Goal: Information Seeking & Learning: Learn about a topic

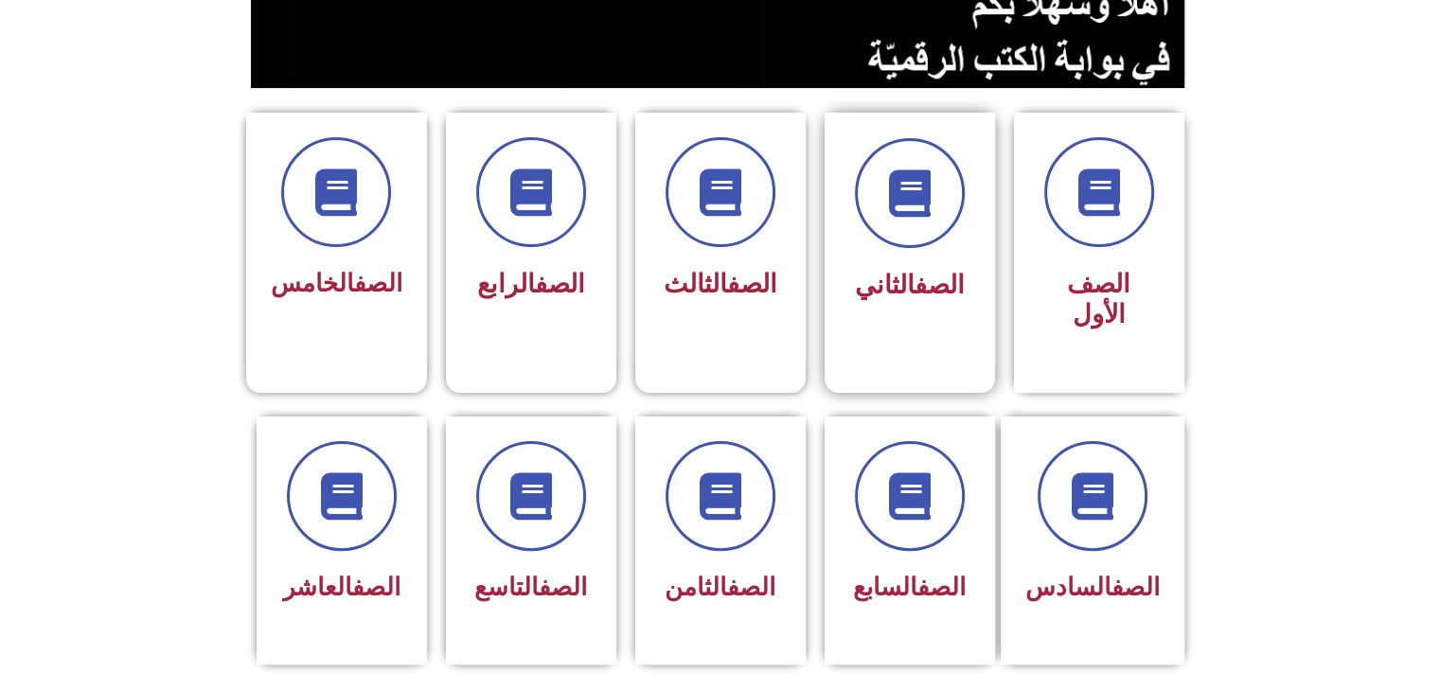
scroll to position [473, 0]
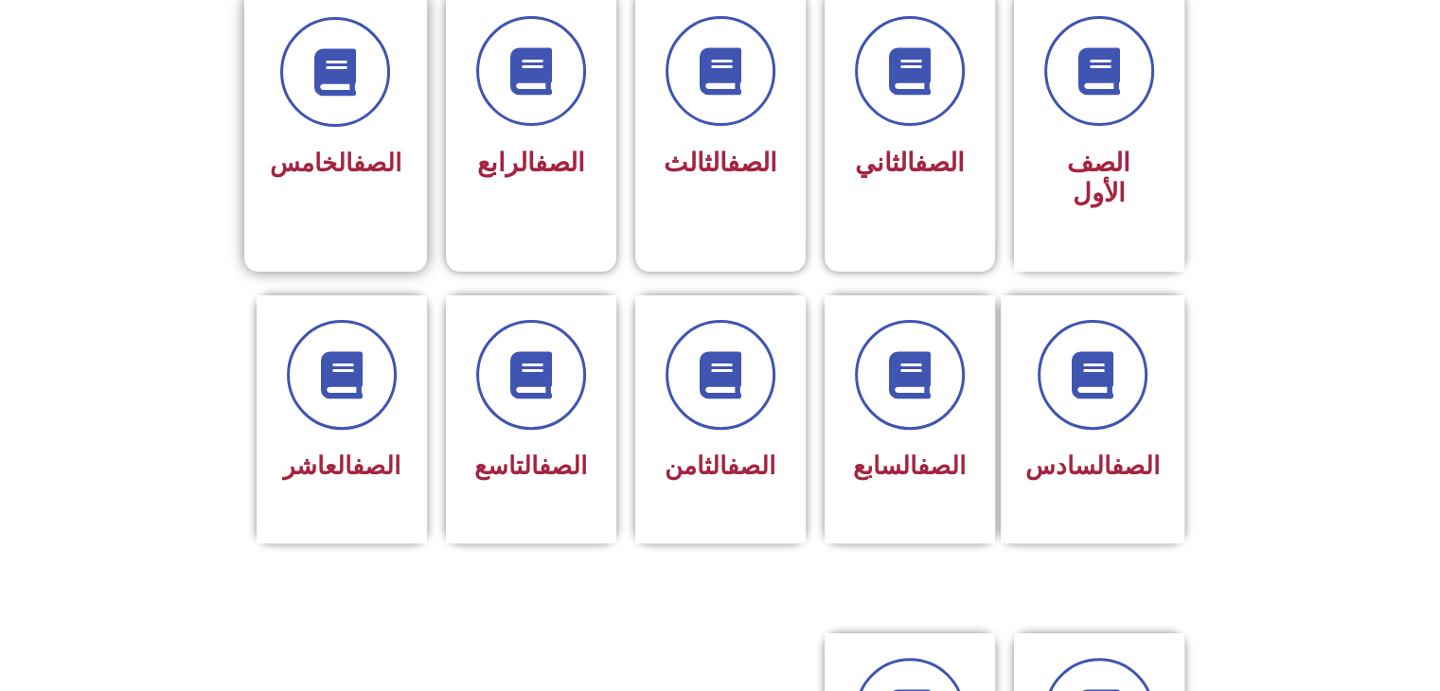
click at [281, 122] on div at bounding box center [336, 72] width 132 height 110
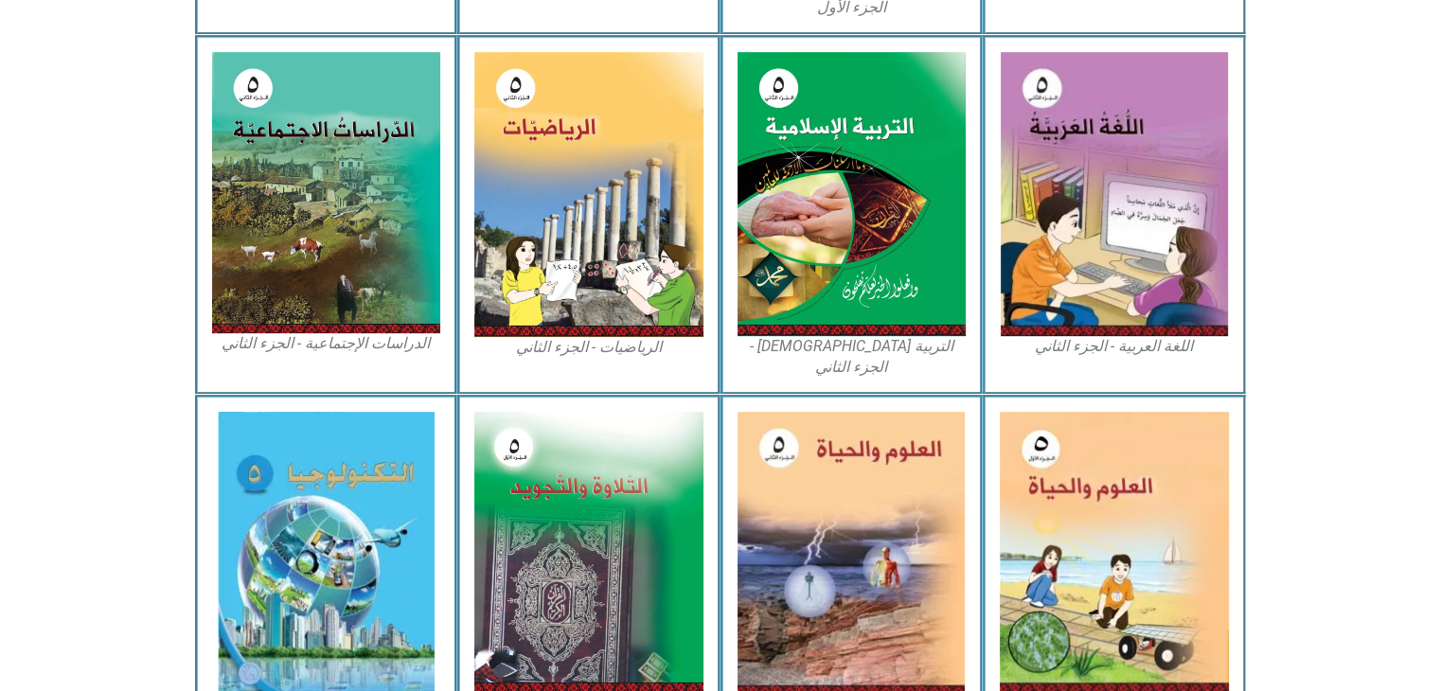
scroll to position [938, 0]
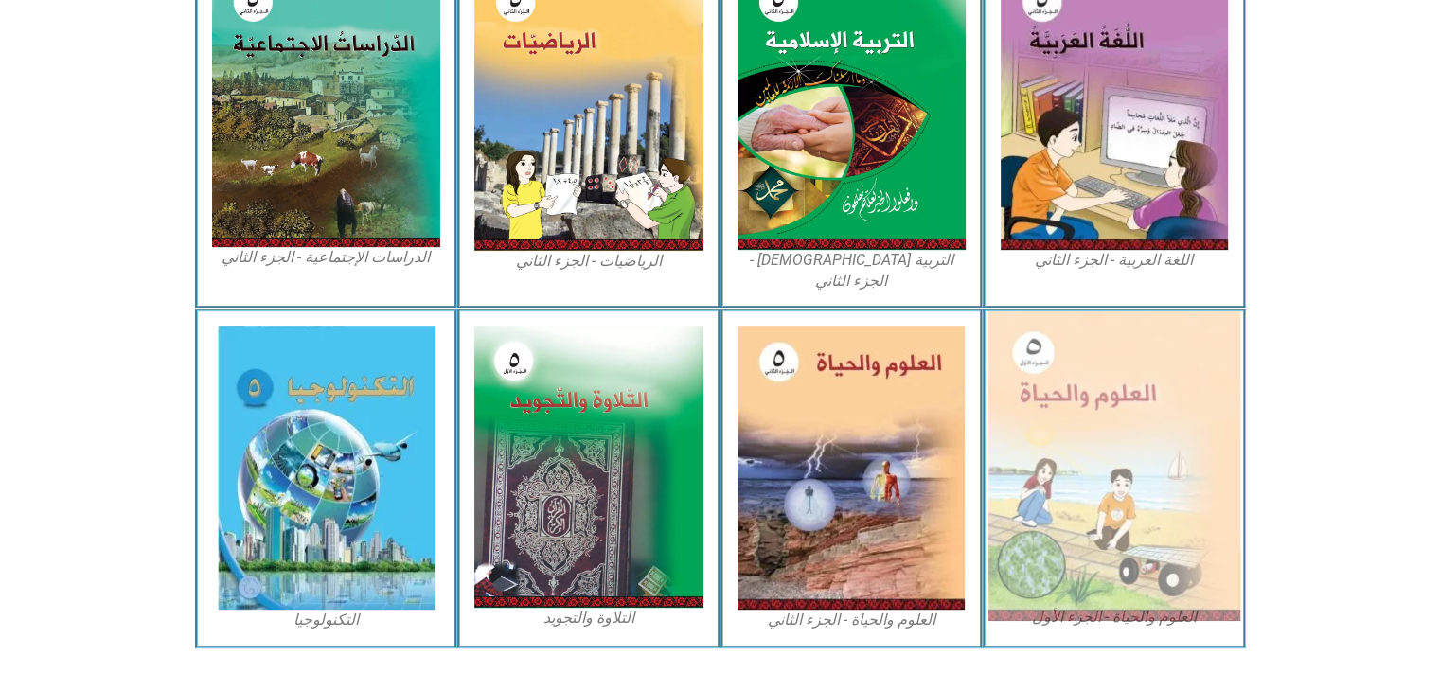
click at [1163, 389] on img at bounding box center [1114, 466] width 252 height 310
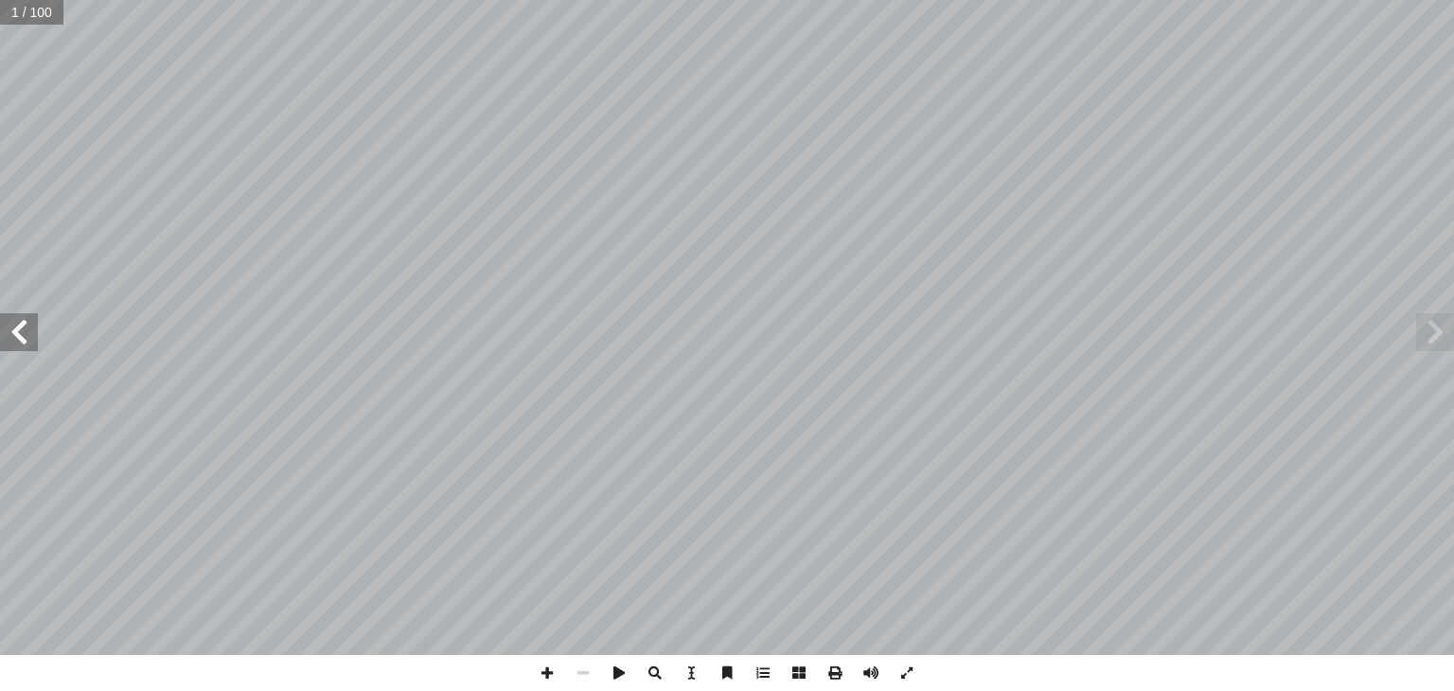
click at [18, 327] on span at bounding box center [19, 332] width 38 height 38
click at [18, 319] on span at bounding box center [19, 332] width 38 height 38
click at [15, 323] on span at bounding box center [19, 332] width 38 height 38
click at [4, 348] on span at bounding box center [19, 332] width 38 height 38
click at [6, 337] on span at bounding box center [19, 332] width 38 height 38
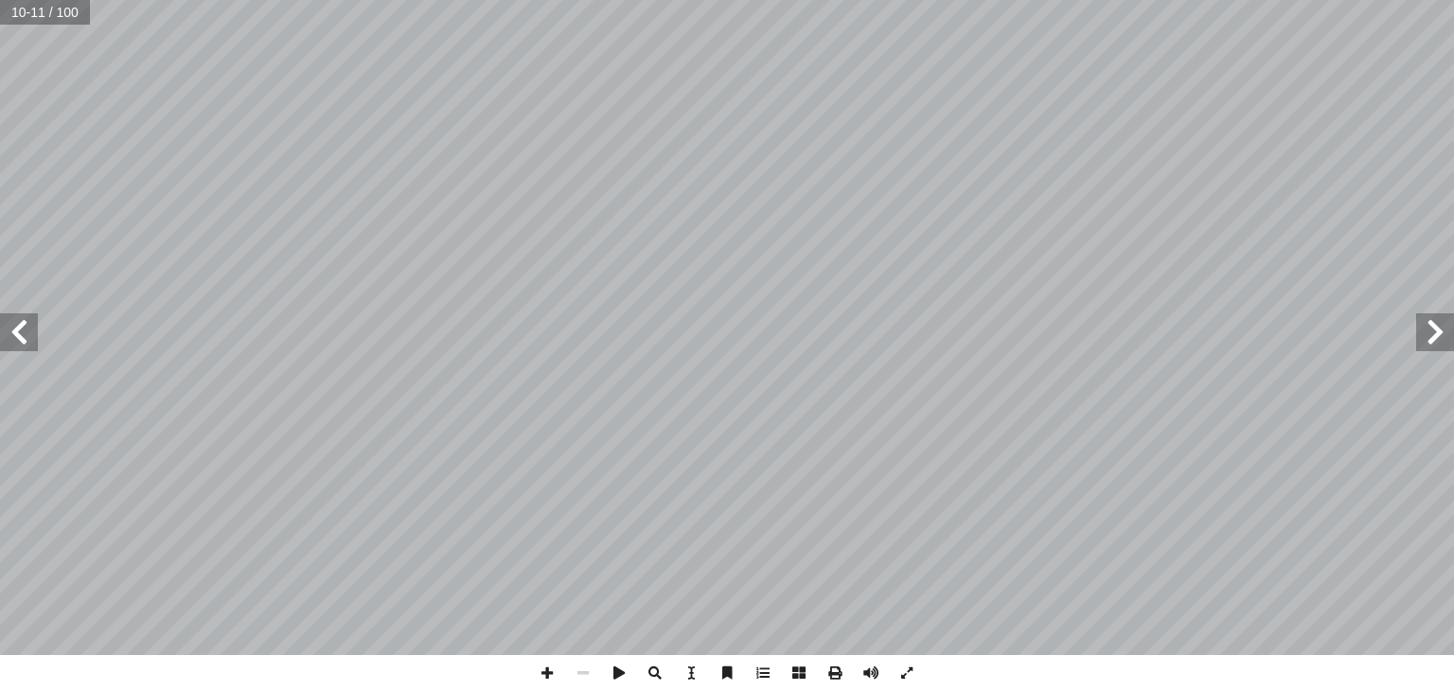
click at [23, 330] on span at bounding box center [19, 332] width 38 height 38
click at [12, 335] on span at bounding box center [19, 332] width 38 height 38
click at [551, 667] on span at bounding box center [547, 673] width 36 height 36
click at [944, 661] on div "١٠ جيب: أ ا تية و آ ور ال� ّ الص ُ ل ّ م أ ا َ ت أ ا * ١ . .___________________…" at bounding box center [727, 345] width 1454 height 691
click at [577, 671] on span at bounding box center [583, 673] width 36 height 36
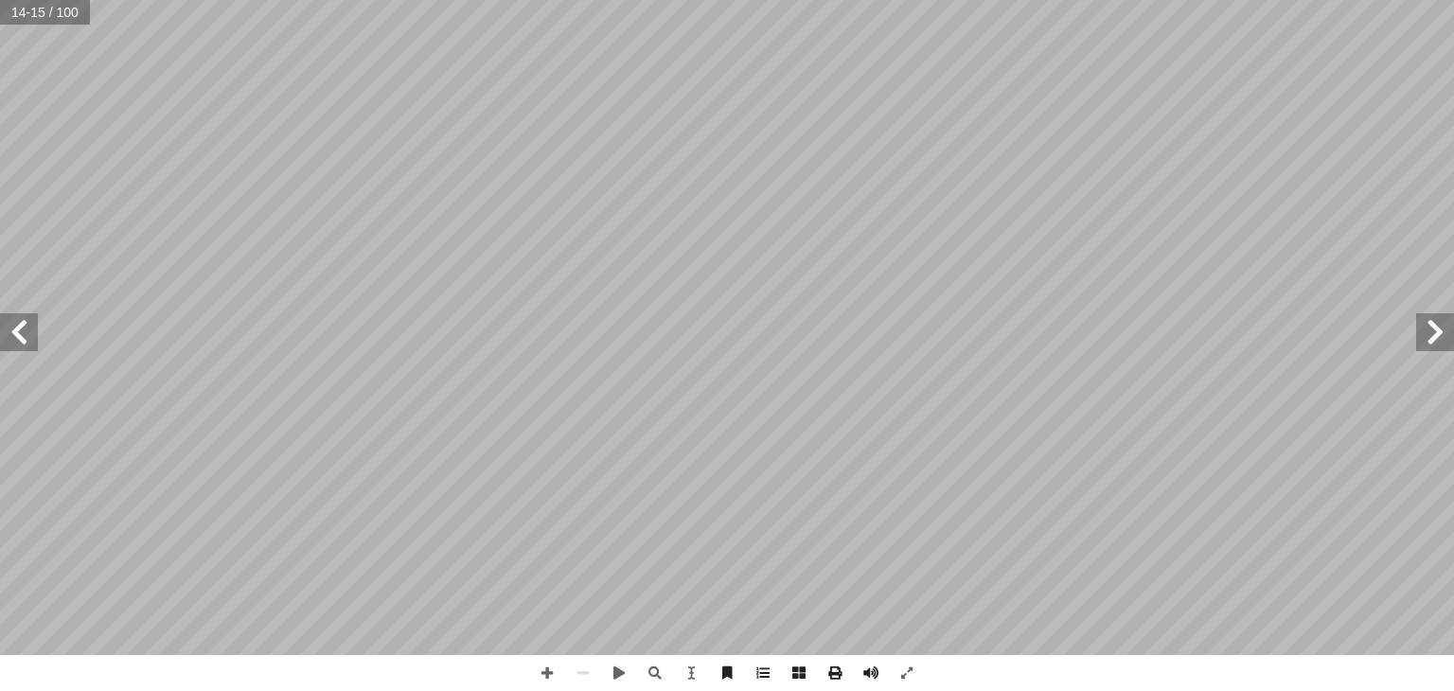
click at [35, 327] on span at bounding box center [19, 332] width 38 height 38
click at [1446, 330] on span at bounding box center [1435, 332] width 38 height 38
drag, startPoint x: 11, startPoint y: 325, endPoint x: 12, endPoint y: 312, distance: 12.3
click at [11, 323] on span at bounding box center [19, 332] width 38 height 38
click at [11, 313] on span at bounding box center [19, 332] width 38 height 38
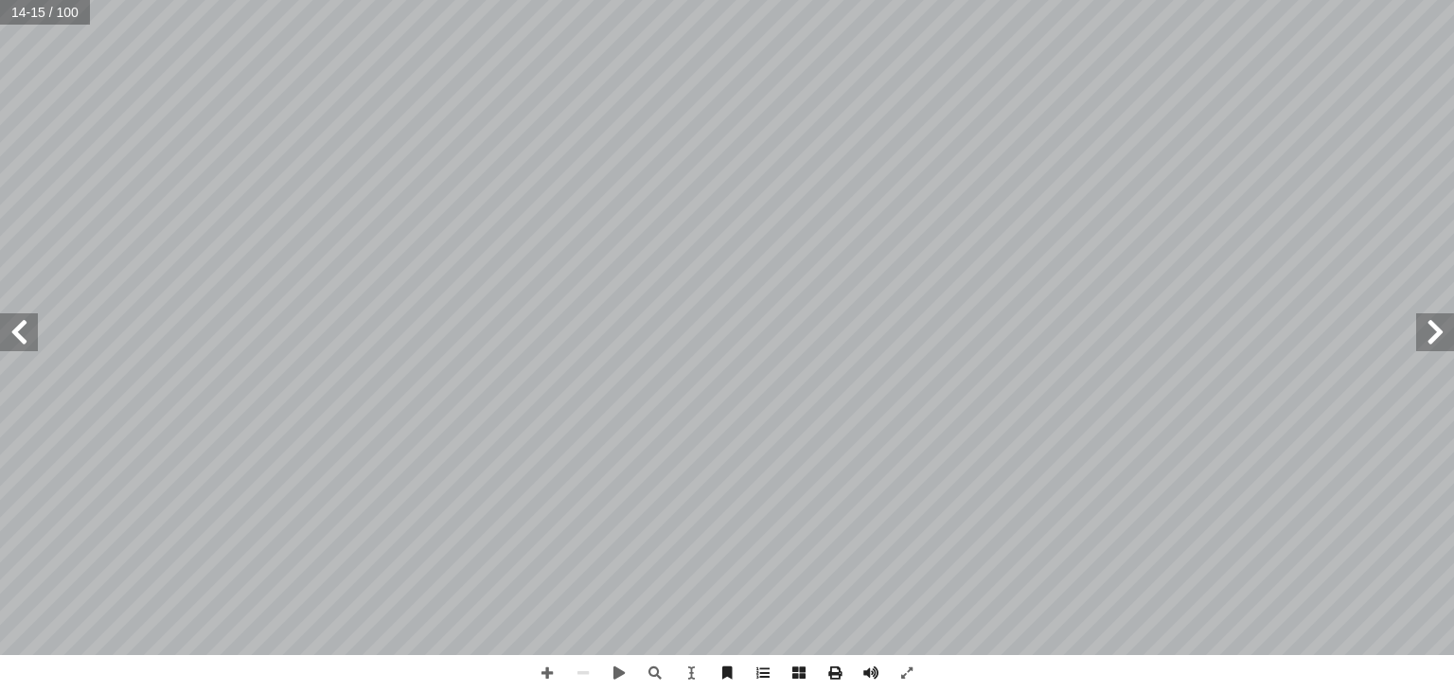
click at [11, 313] on span at bounding box center [19, 332] width 38 height 38
click at [11, 338] on span at bounding box center [19, 332] width 38 height 38
click at [1442, 339] on span at bounding box center [1435, 332] width 38 height 38
click at [971, 106] on html "الصفحة الرئيسية الصف الأول الصف الثاني الصف الثالث الصف الرابع الصف الخامس الصف…" at bounding box center [727, 53] width 1454 height 106
